Goal: Task Accomplishment & Management: Use online tool/utility

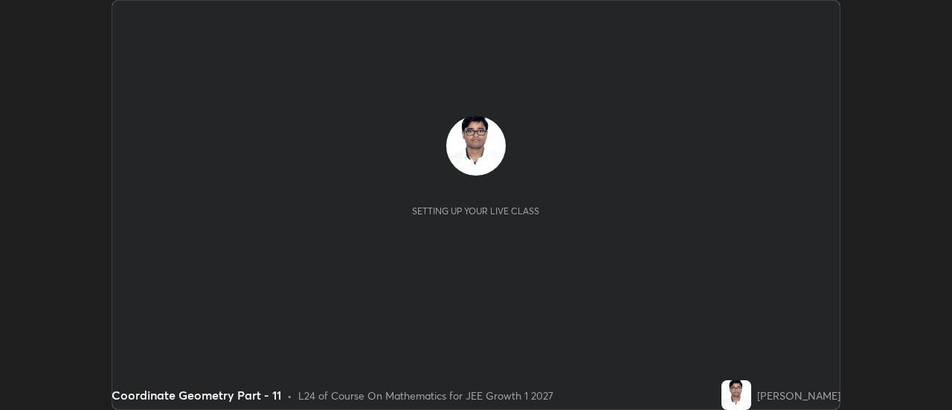
scroll to position [410, 951]
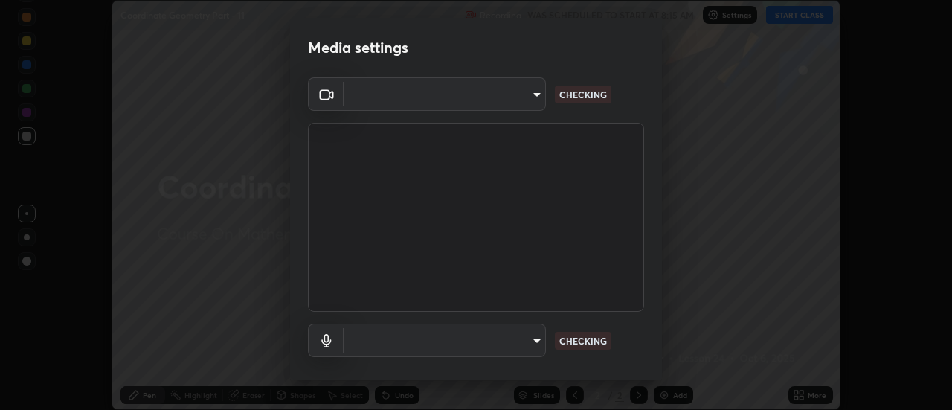
type input "751d449d604e4b96ecedde1e1f6f716fb17d1e84b34bafc94373a3023f52de87"
type input "default"
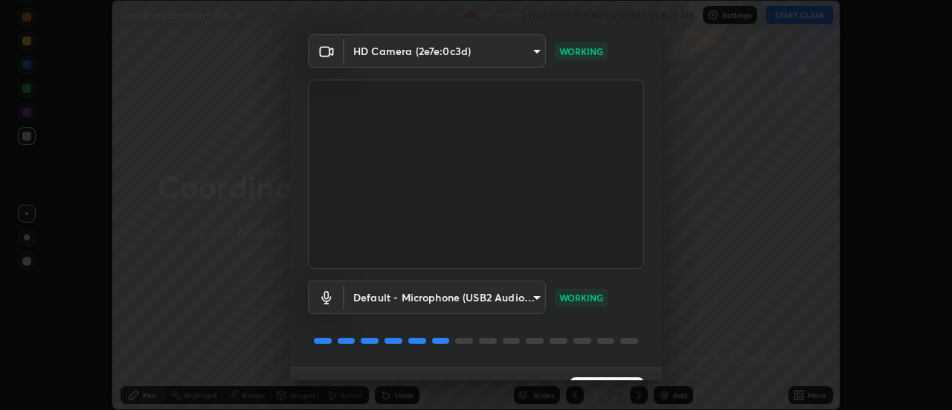
scroll to position [78, 0]
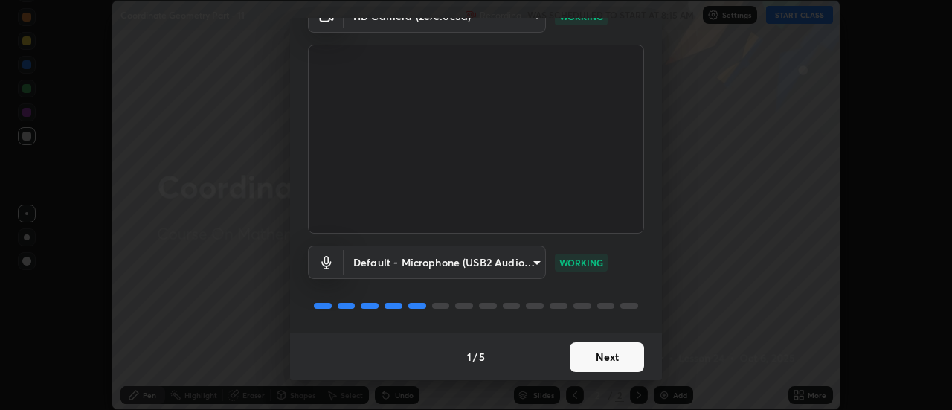
click at [614, 352] on button "Next" at bounding box center [607, 357] width 74 height 30
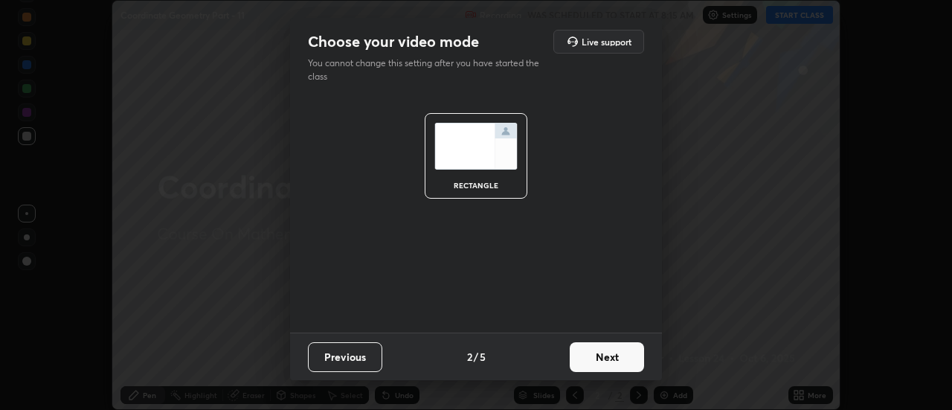
click at [617, 356] on button "Next" at bounding box center [607, 357] width 74 height 30
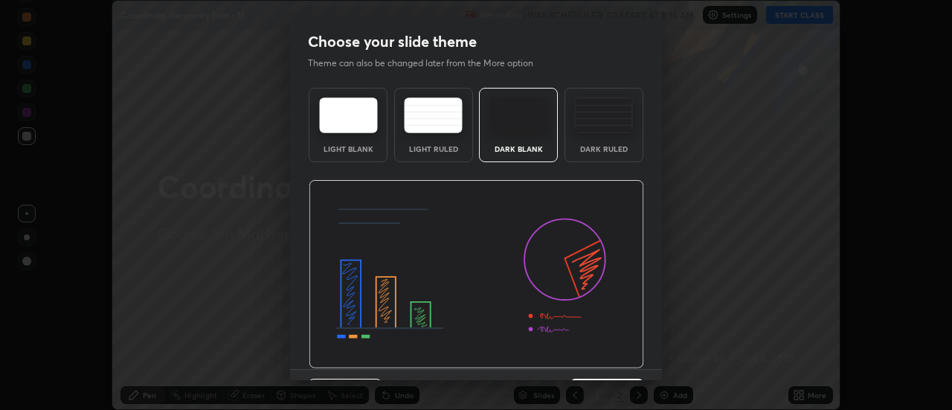
scroll to position [36, 0]
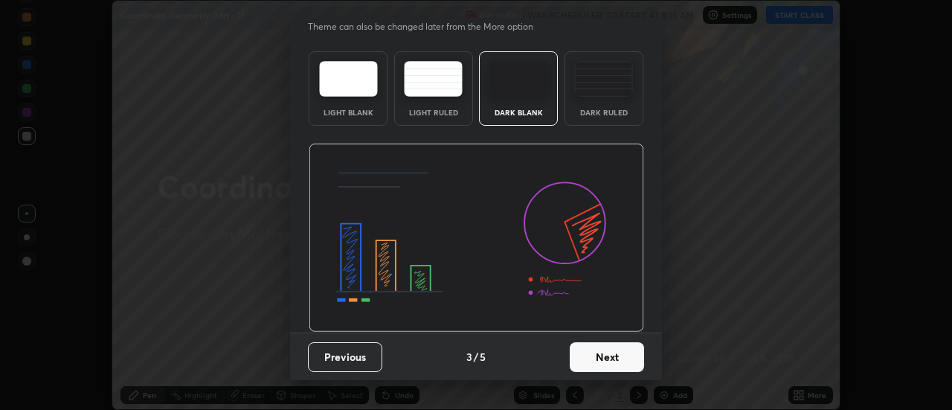
click at [616, 361] on button "Next" at bounding box center [607, 357] width 74 height 30
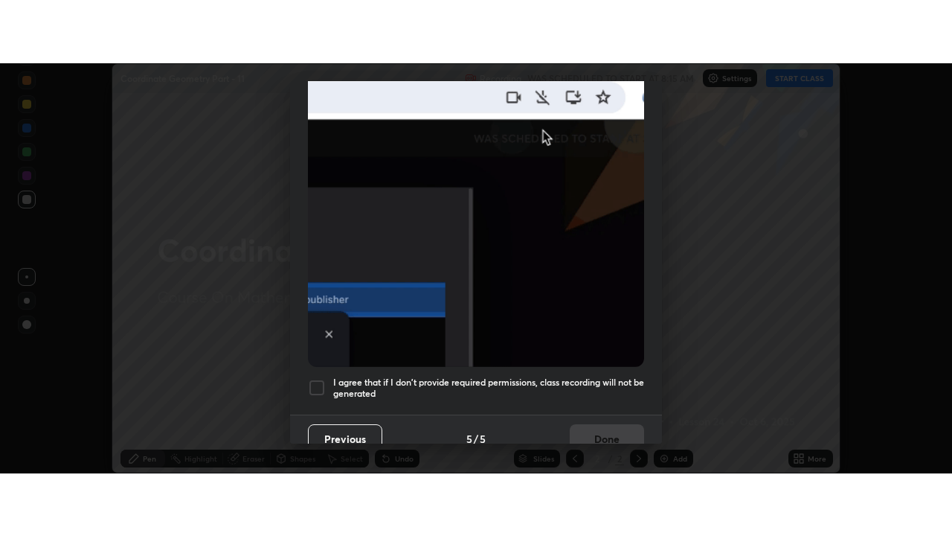
scroll to position [382, 0]
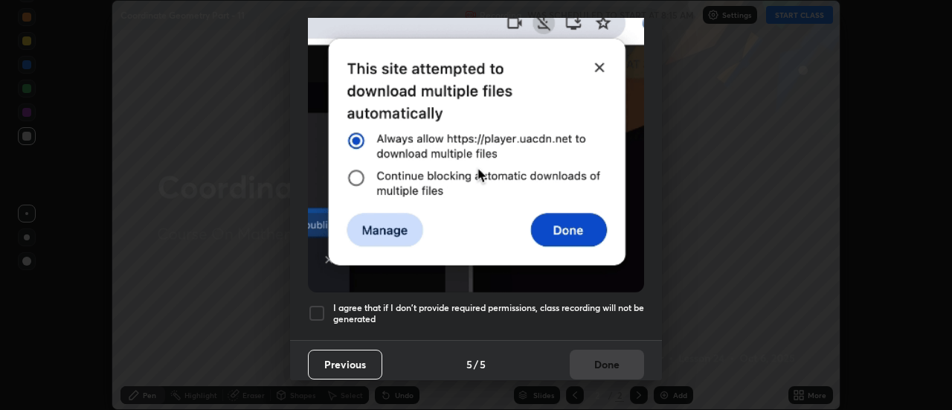
click at [601, 304] on h5 "I agree that if I don't provide required permissions, class recording will not …" at bounding box center [488, 313] width 311 height 23
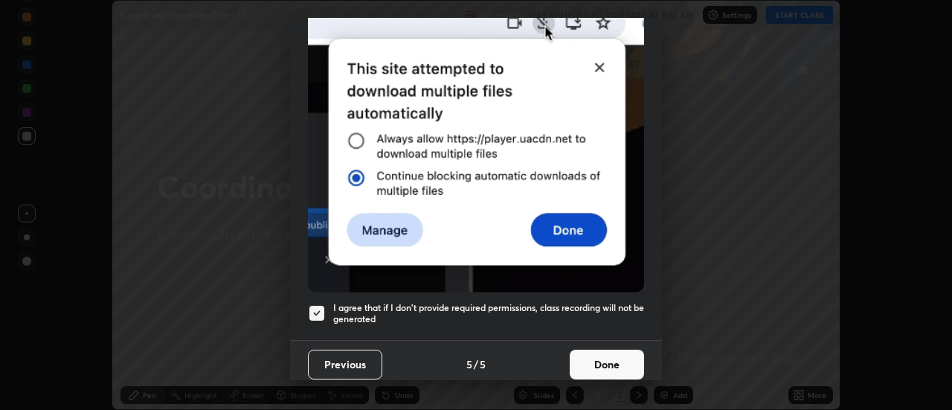
click at [605, 359] on button "Done" at bounding box center [607, 365] width 74 height 30
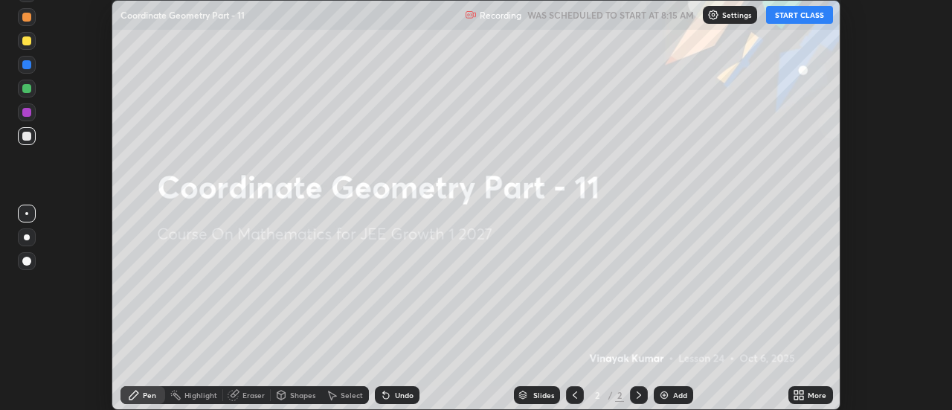
click at [811, 13] on button "START CLASS" at bounding box center [799, 15] width 67 height 18
click at [802, 392] on icon at bounding box center [802, 393] width 4 height 4
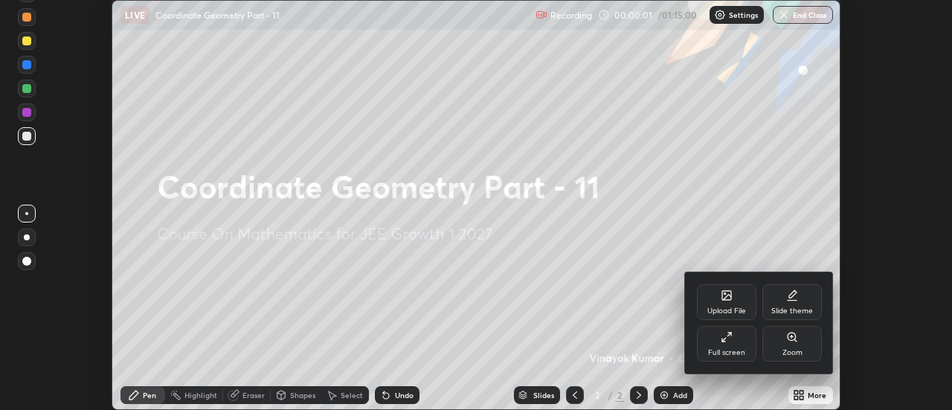
click at [739, 341] on div "Full screen" at bounding box center [727, 344] width 60 height 36
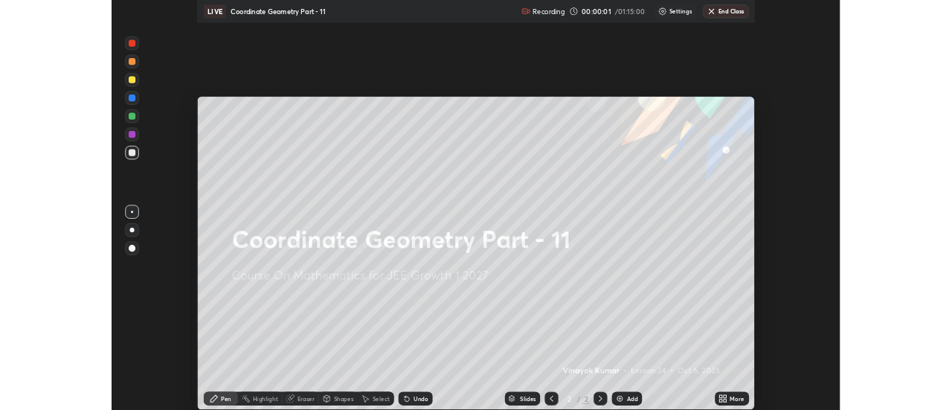
scroll to position [536, 952]
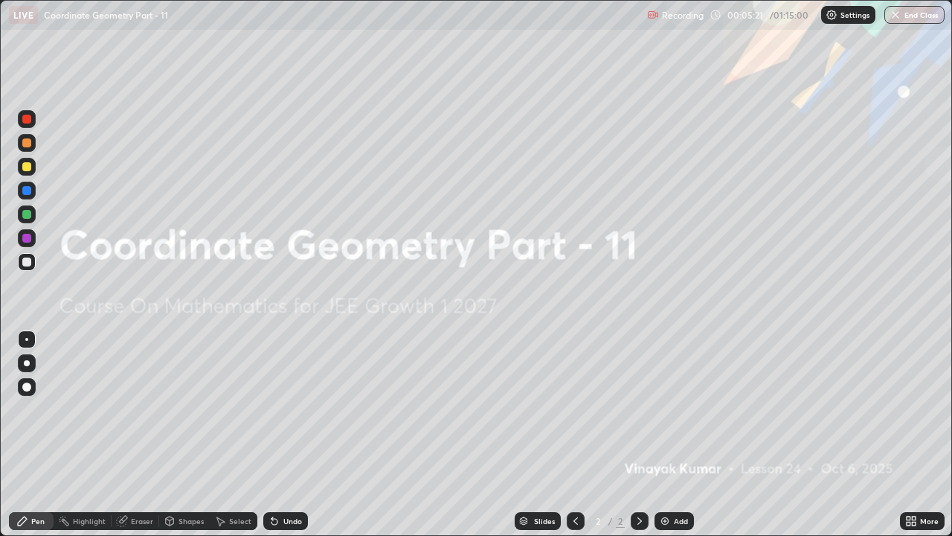
click at [676, 409] on div "Add" at bounding box center [681, 520] width 14 height 7
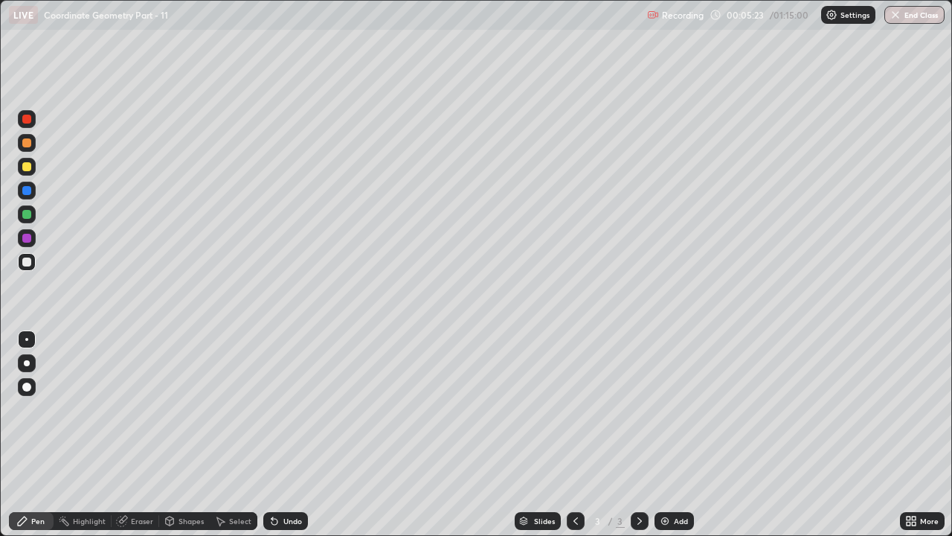
click at [135, 409] on div "Eraser" at bounding box center [136, 521] width 48 height 18
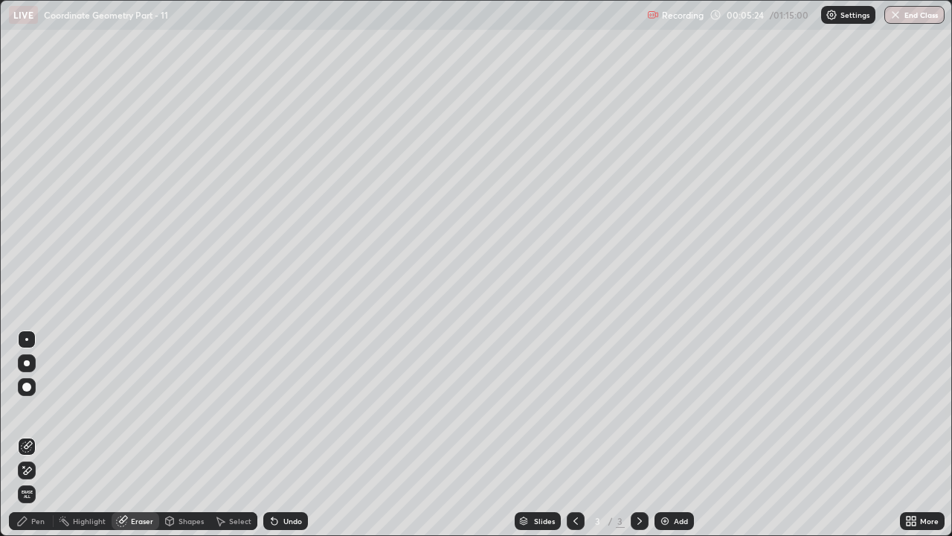
click at [192, 409] on div "Shapes" at bounding box center [191, 520] width 25 height 7
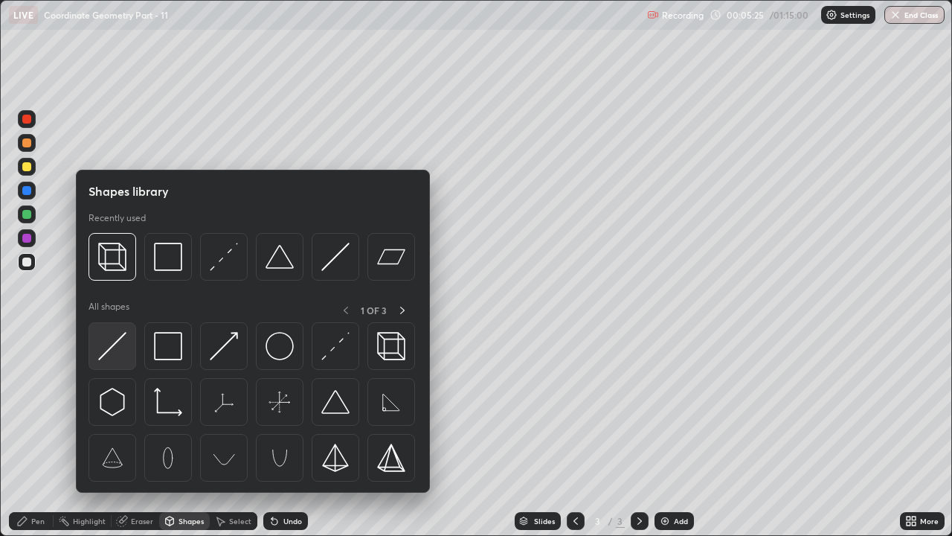
click at [122, 362] on div at bounding box center [113, 346] width 48 height 48
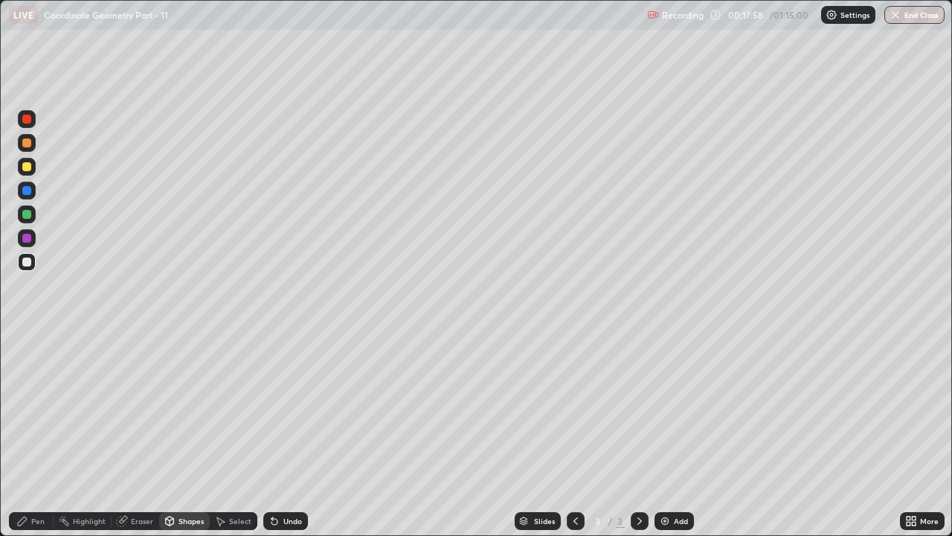
click at [184, 409] on div "Shapes" at bounding box center [191, 520] width 25 height 7
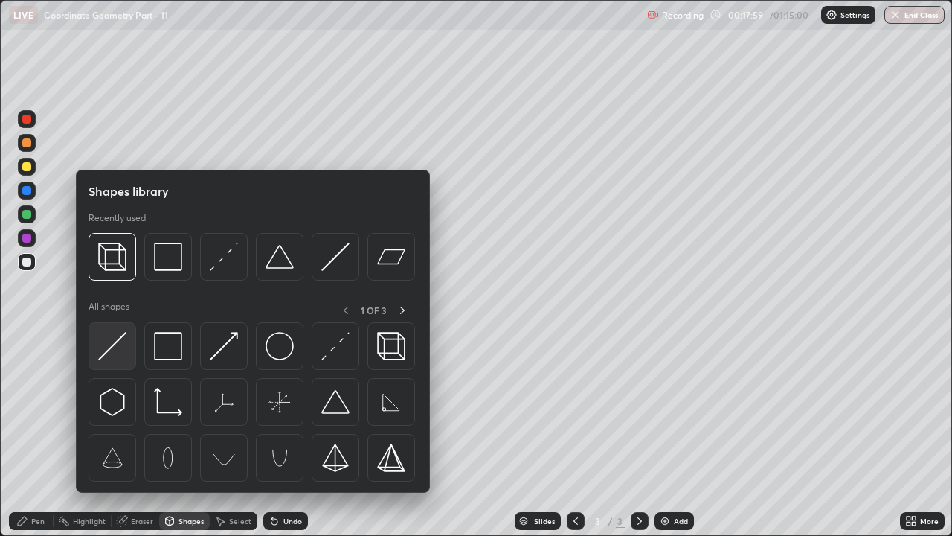
click at [110, 347] on img at bounding box center [112, 346] width 28 height 28
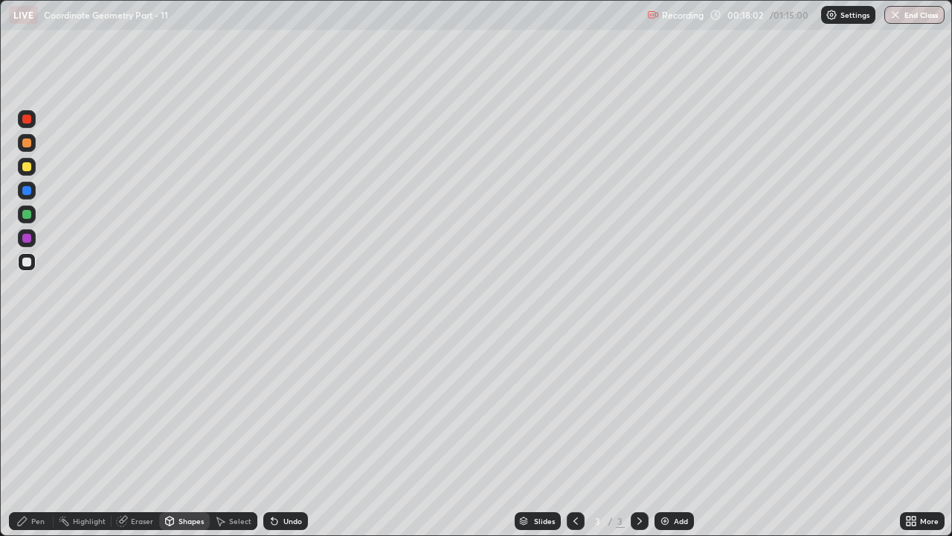
click at [41, 409] on div "Pen" at bounding box center [37, 520] width 13 height 7
click at [674, 409] on div "Add" at bounding box center [681, 520] width 14 height 7
click at [181, 409] on div "Shapes" at bounding box center [191, 520] width 25 height 7
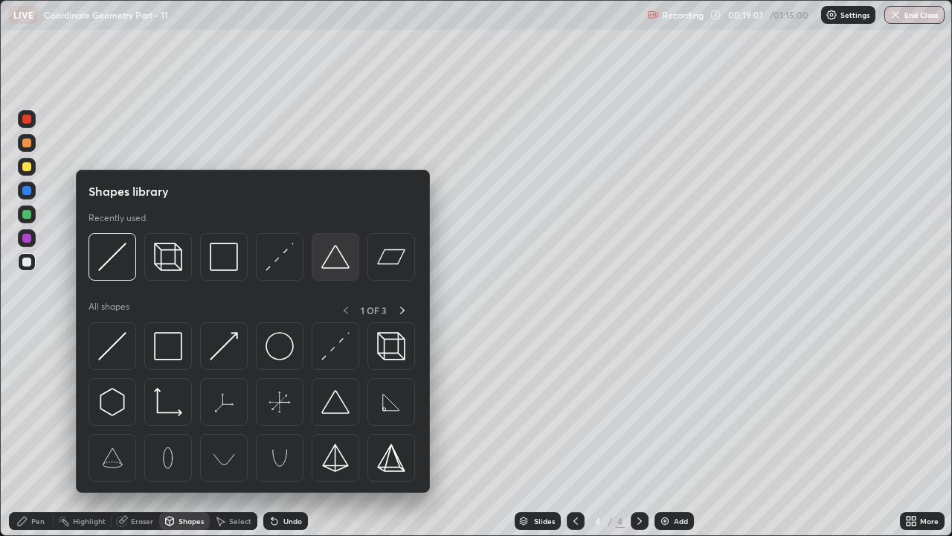
click at [342, 266] on img at bounding box center [335, 256] width 28 height 28
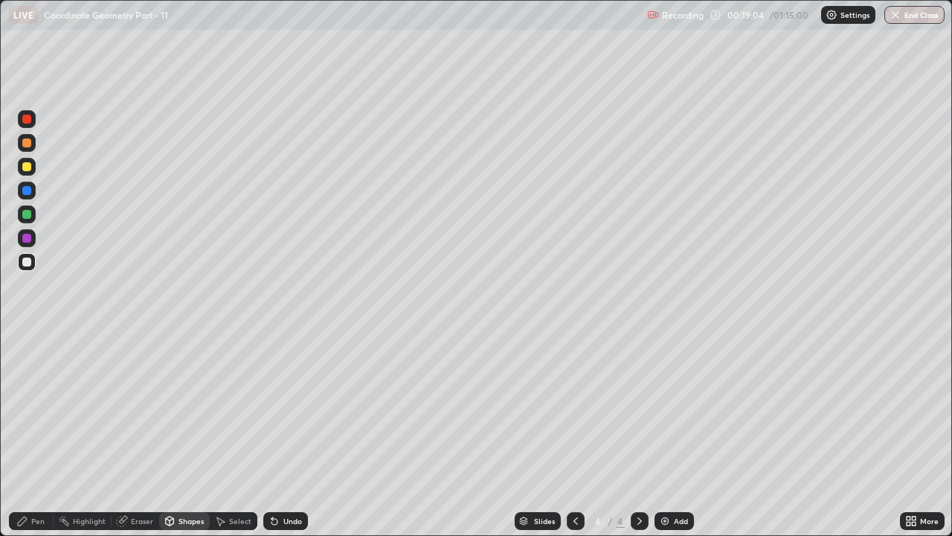
click at [39, 409] on div "Pen" at bounding box center [37, 520] width 13 height 7
click at [679, 409] on div "Add" at bounding box center [681, 520] width 14 height 7
click at [187, 409] on div "Shapes" at bounding box center [184, 521] width 51 height 18
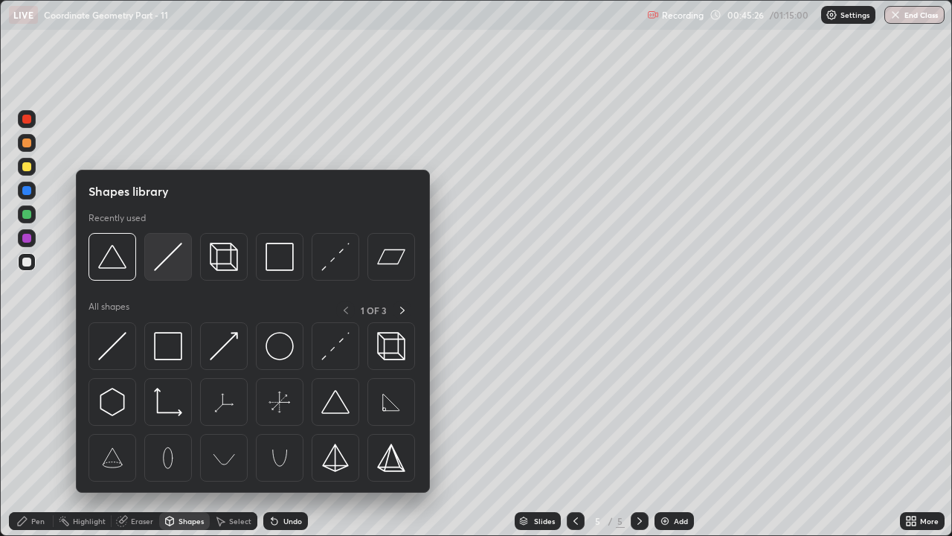
click at [169, 268] on img at bounding box center [168, 256] width 28 height 28
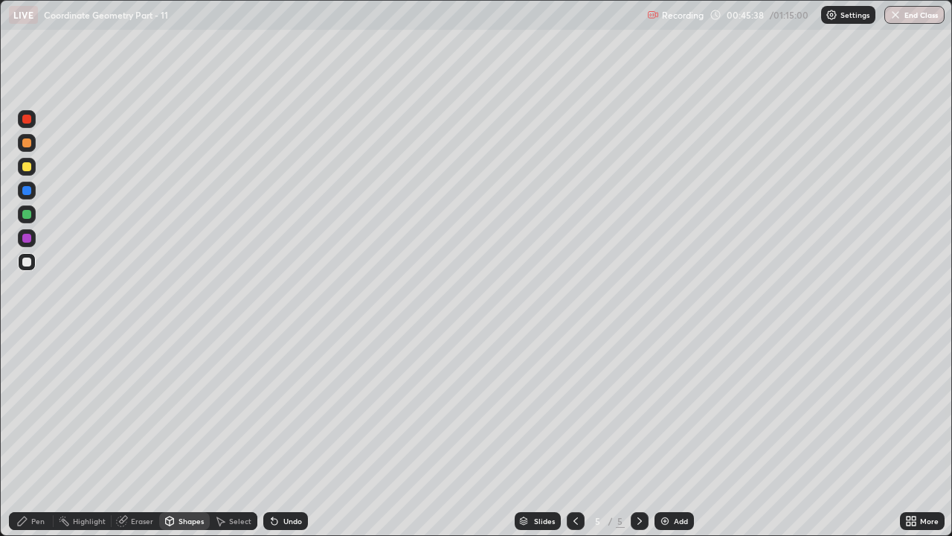
click at [60, 409] on circle at bounding box center [60, 517] width 1 height 1
click at [36, 409] on div "Pen" at bounding box center [37, 520] width 13 height 7
click at [674, 409] on div "Add" at bounding box center [674, 521] width 39 height 18
click at [664, 409] on img at bounding box center [665, 521] width 12 height 12
click at [682, 409] on div "Add" at bounding box center [681, 520] width 14 height 7
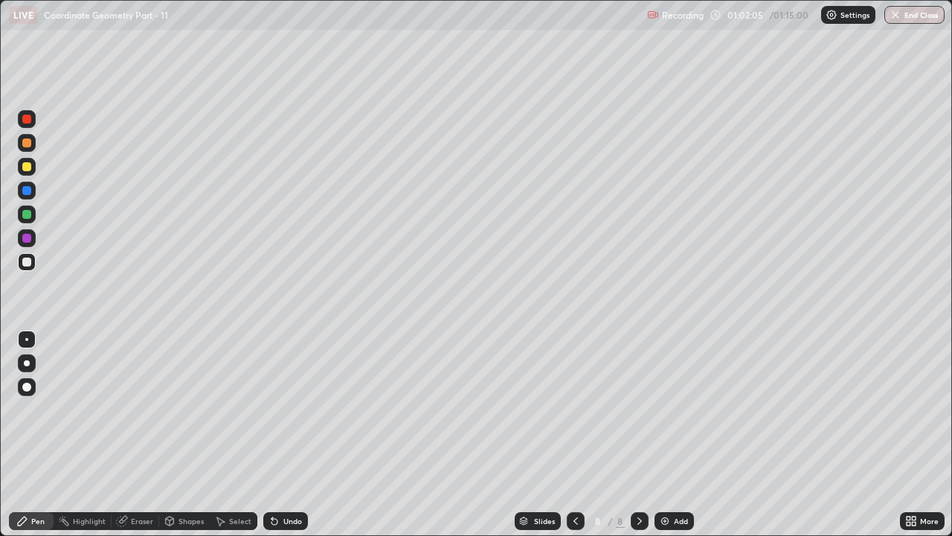
click at [572, 409] on icon at bounding box center [576, 521] width 12 height 12
click at [637, 409] on div at bounding box center [640, 521] width 18 height 18
click at [672, 409] on div "Add" at bounding box center [674, 521] width 39 height 18
click at [200, 409] on div "Shapes" at bounding box center [191, 520] width 25 height 7
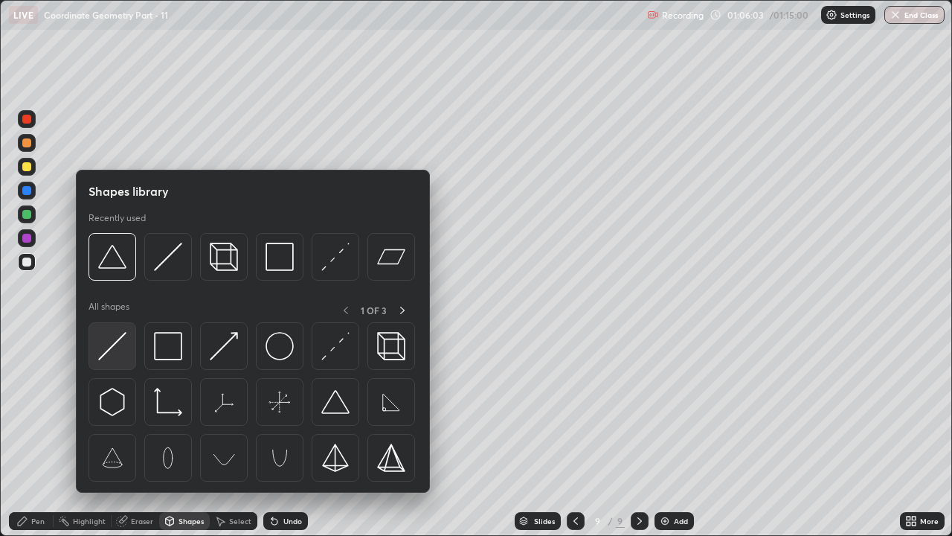
click at [128, 353] on div at bounding box center [113, 346] width 48 height 48
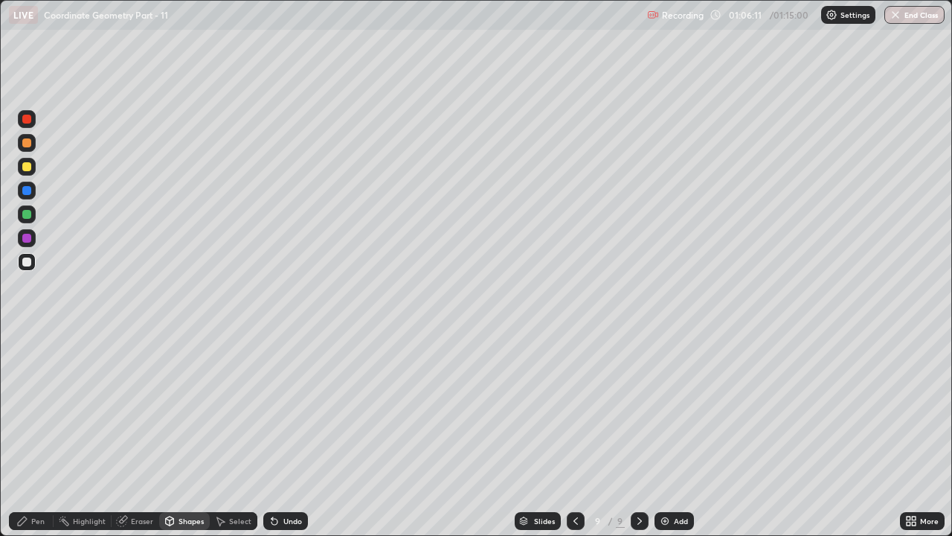
click at [290, 409] on div "Undo" at bounding box center [285, 521] width 45 height 18
click at [296, 409] on div "Undo" at bounding box center [292, 520] width 19 height 7
click at [38, 409] on div "Pen" at bounding box center [37, 520] width 13 height 7
click at [286, 409] on div "Undo" at bounding box center [292, 520] width 19 height 7
click at [284, 409] on div "Undo" at bounding box center [292, 520] width 19 height 7
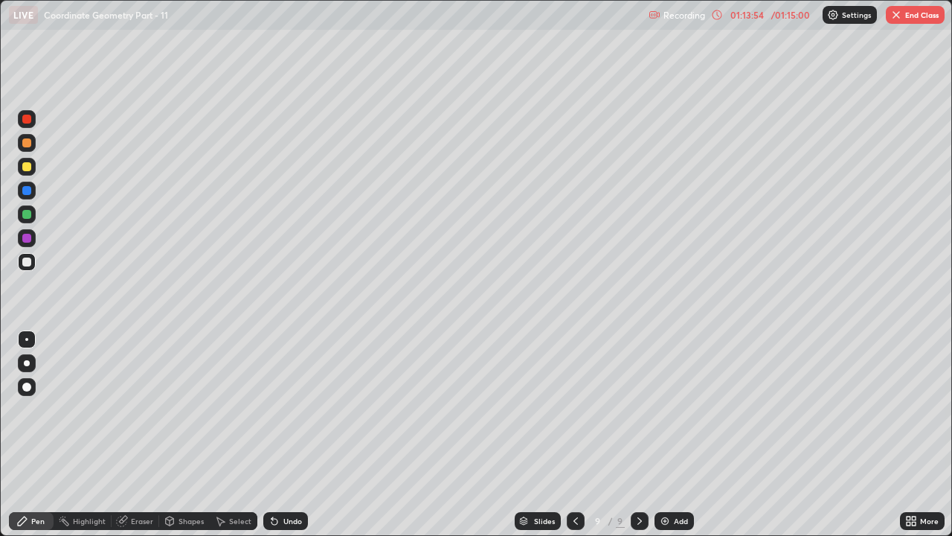
click at [911, 14] on button "End Class" at bounding box center [915, 15] width 59 height 18
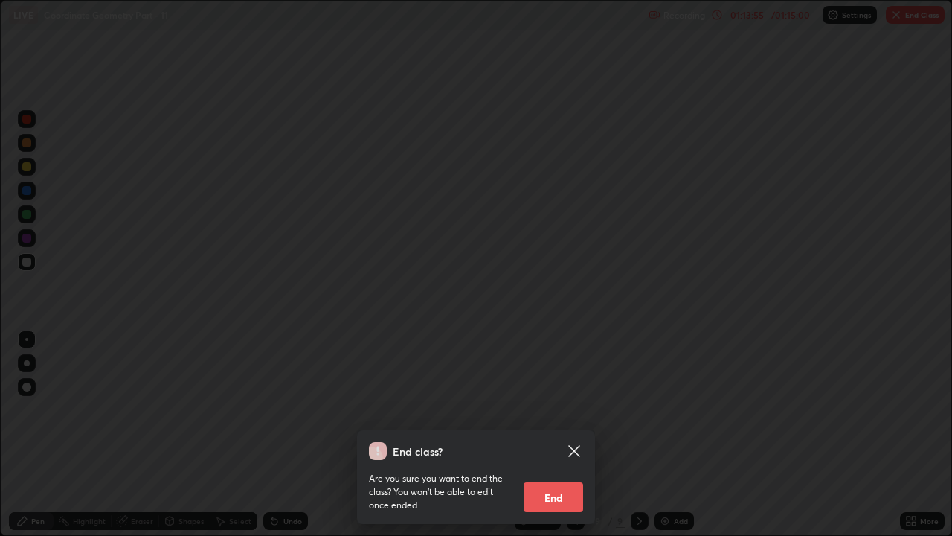
click at [568, 409] on button "End" at bounding box center [554, 497] width 60 height 30
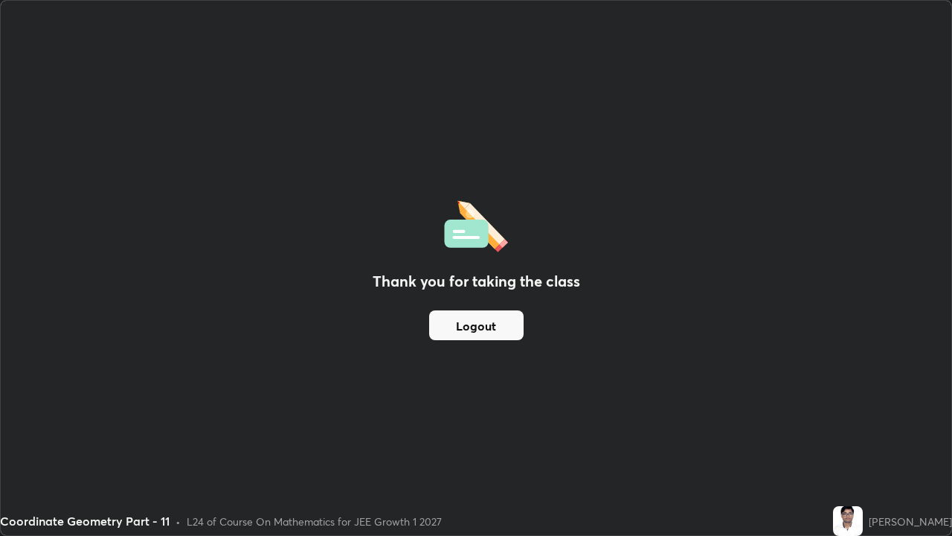
click at [463, 324] on button "Logout" at bounding box center [476, 325] width 94 height 30
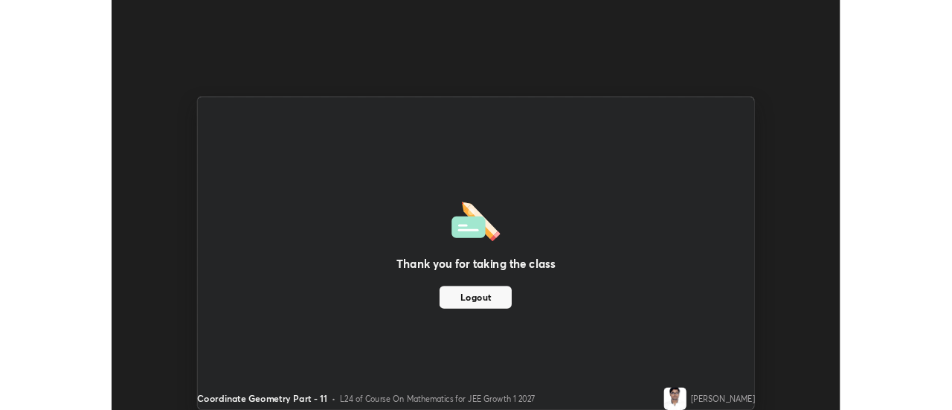
scroll to position [73974, 73432]
